Goal: Complete application form

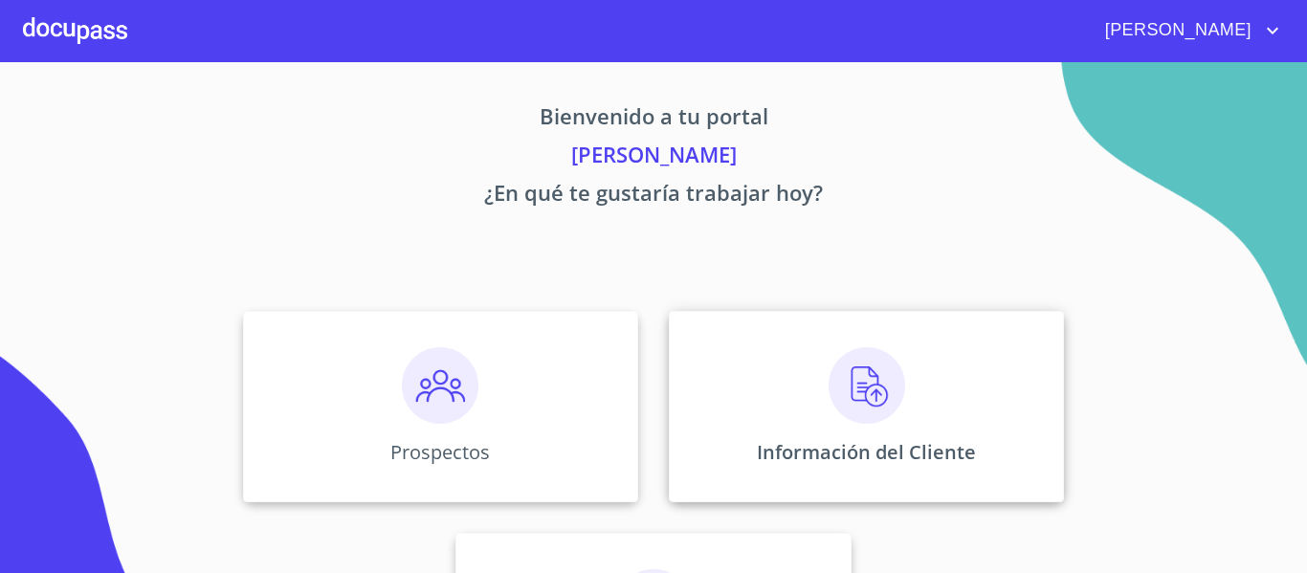
click at [852, 370] on img at bounding box center [867, 385] width 77 height 77
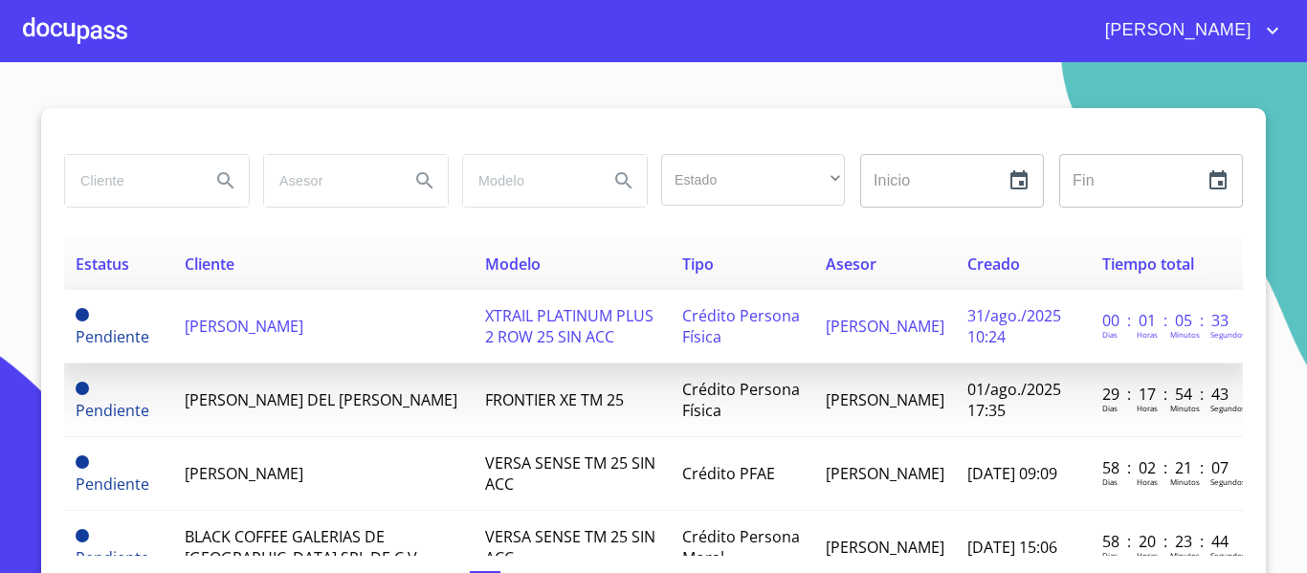
click at [266, 316] on span "[PERSON_NAME]" at bounding box center [244, 326] width 119 height 21
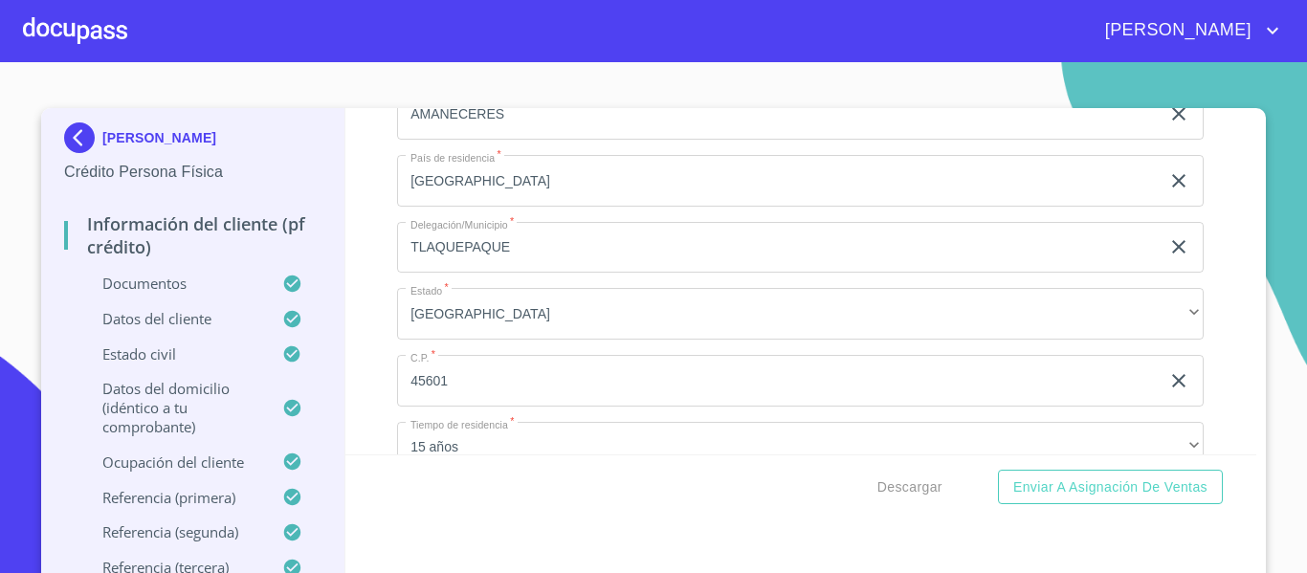
scroll to position [7175, 0]
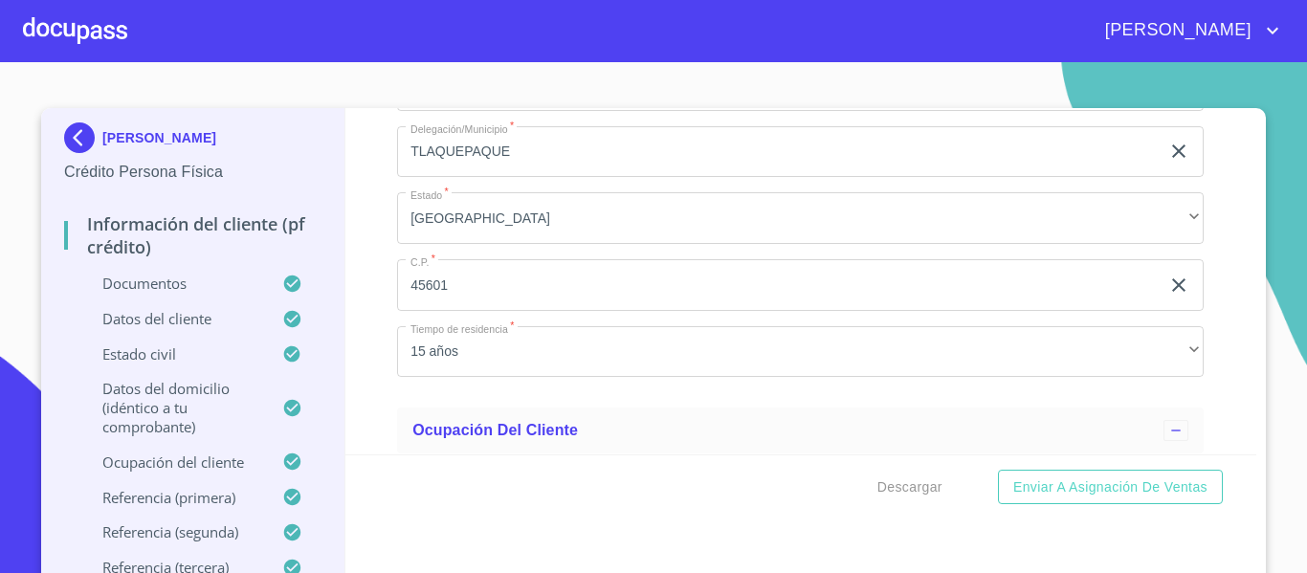
type input "44"
click at [375, 347] on div "Información del cliente (PF crédito) Documentos Documento de identificación.   …" at bounding box center [801, 281] width 912 height 346
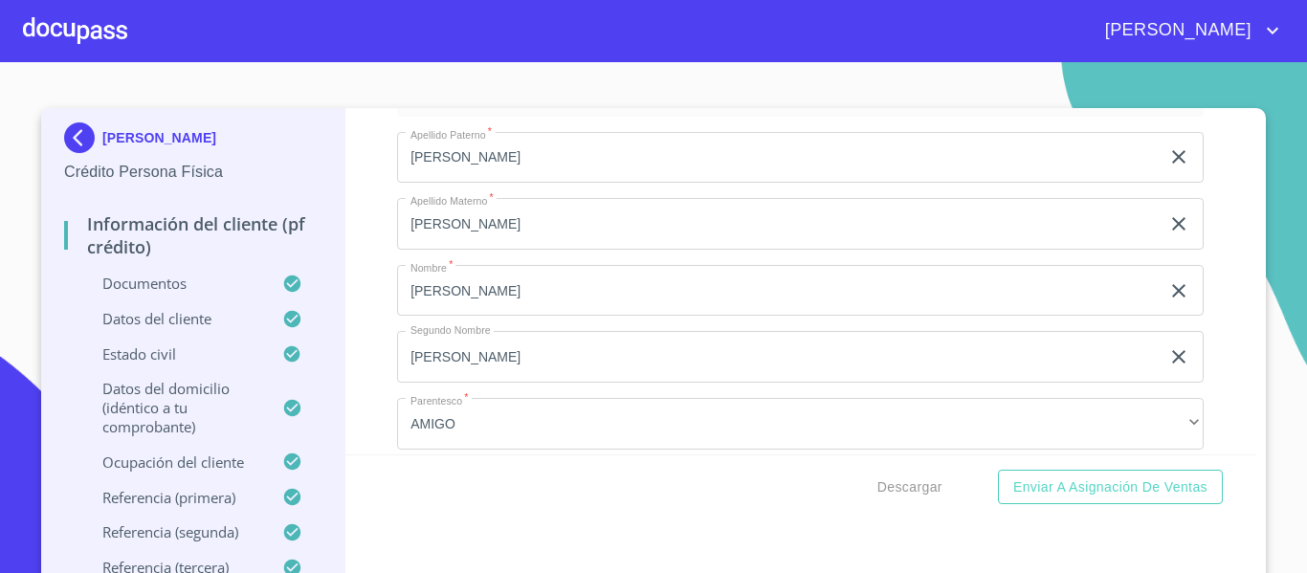
scroll to position [10045, 0]
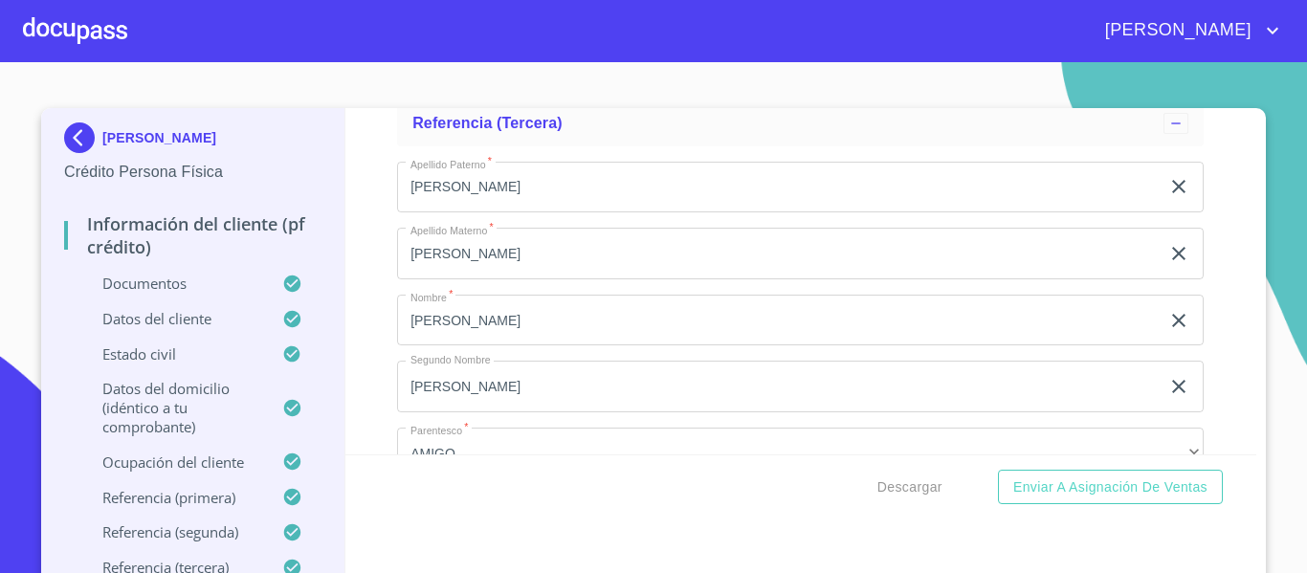
type input "r"
type input "RICO"
click at [365, 267] on div "Información del cliente (PF crédito) Documentos Documento de identificación.   …" at bounding box center [801, 281] width 912 height 346
click at [895, 487] on span "Descargar" at bounding box center [909, 487] width 65 height 24
